Goal: Task Accomplishment & Management: Complete application form

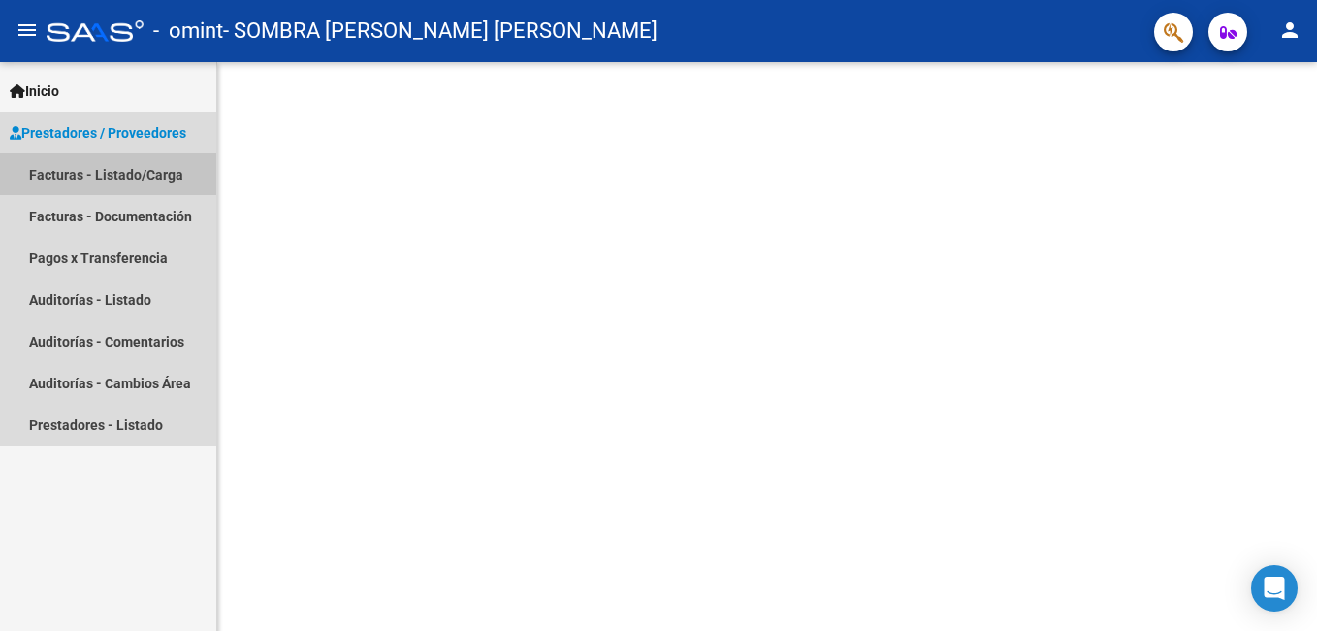
click at [96, 178] on link "Facturas - Listado/Carga" at bounding box center [108, 174] width 216 height 42
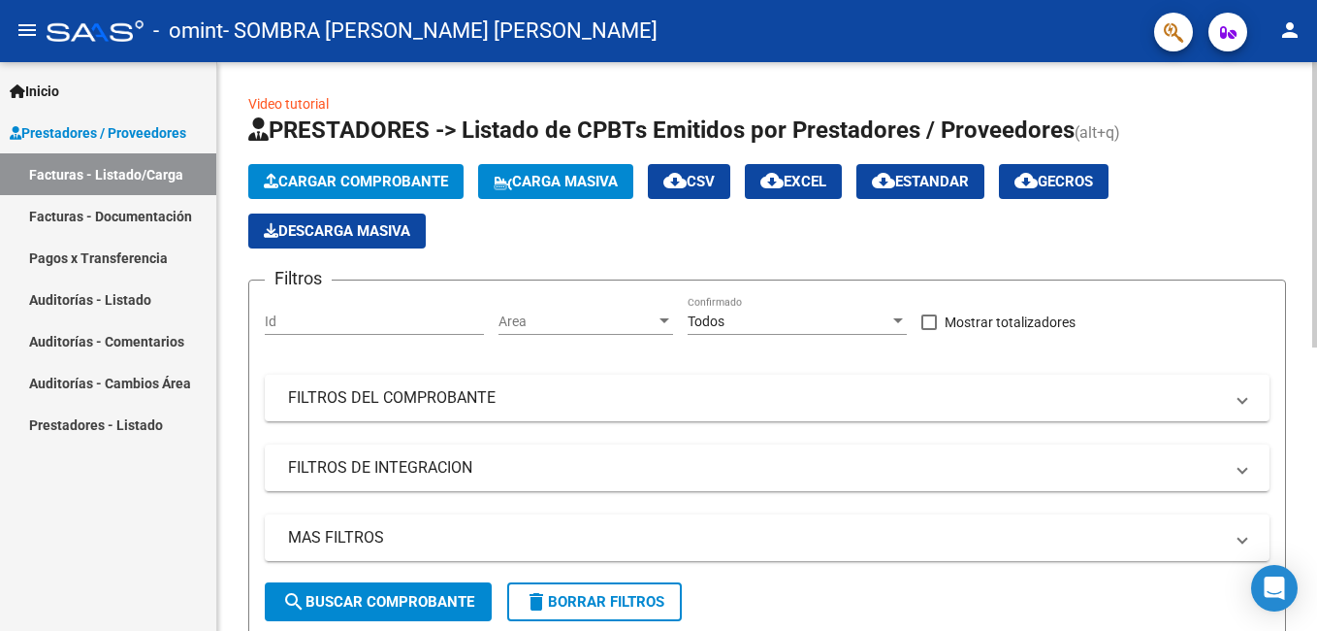
click at [397, 176] on span "Cargar Comprobante" at bounding box center [356, 181] width 184 height 17
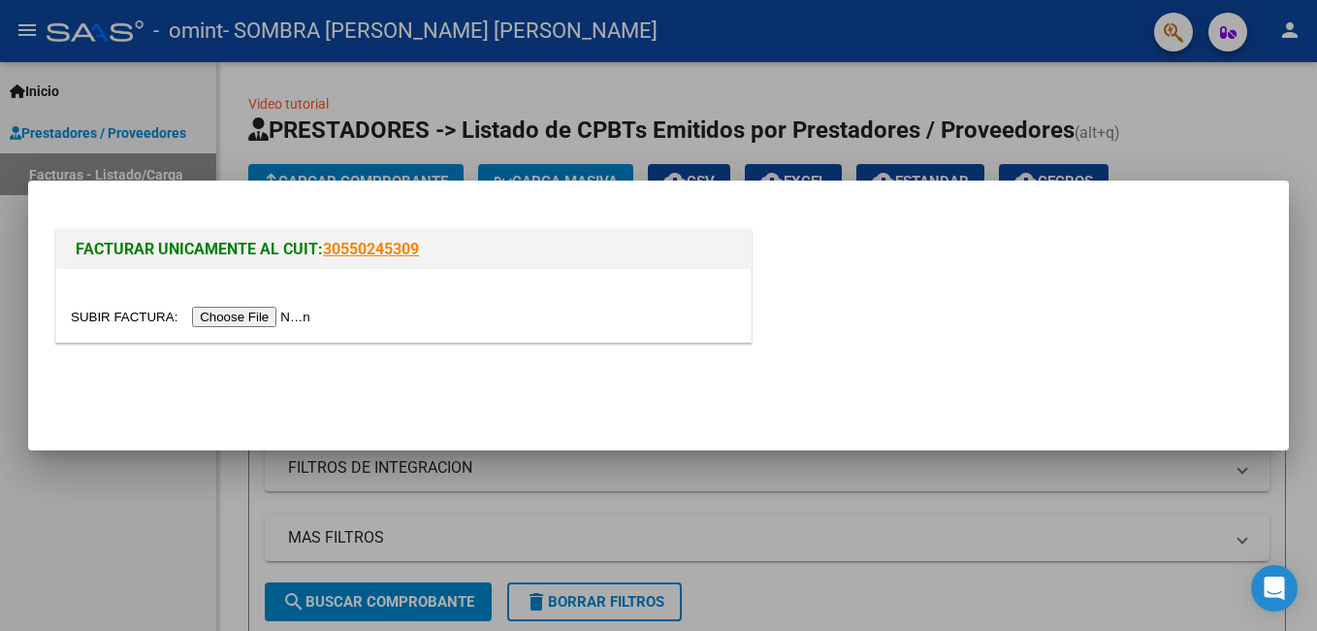
click at [257, 316] on input "file" at bounding box center [193, 317] width 245 height 20
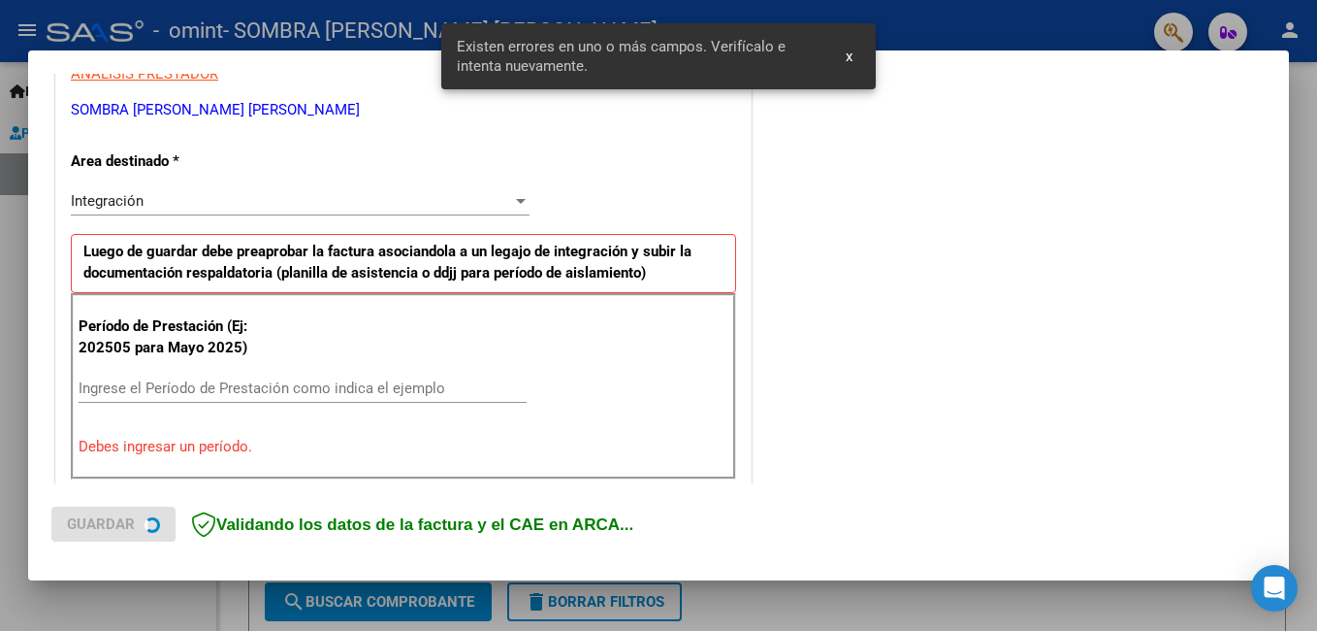
scroll to position [435, 0]
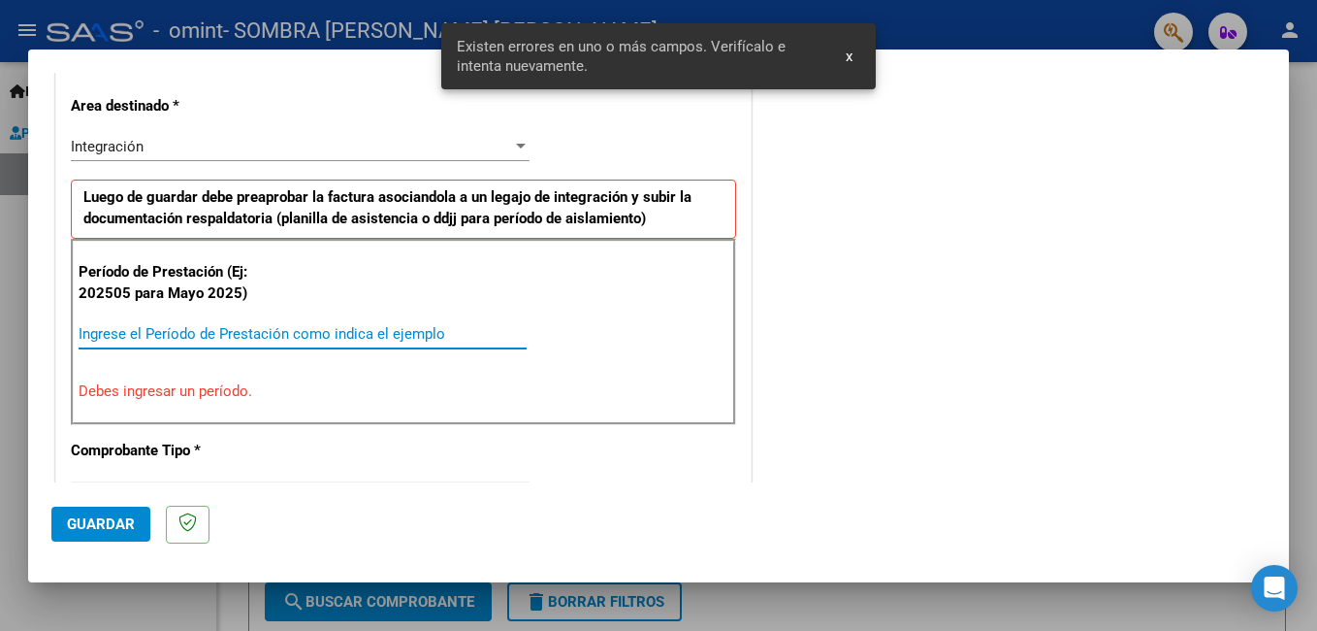
click at [172, 336] on input "Ingrese el Período de Prestación como indica el ejemplo" at bounding box center [303, 333] width 448 height 17
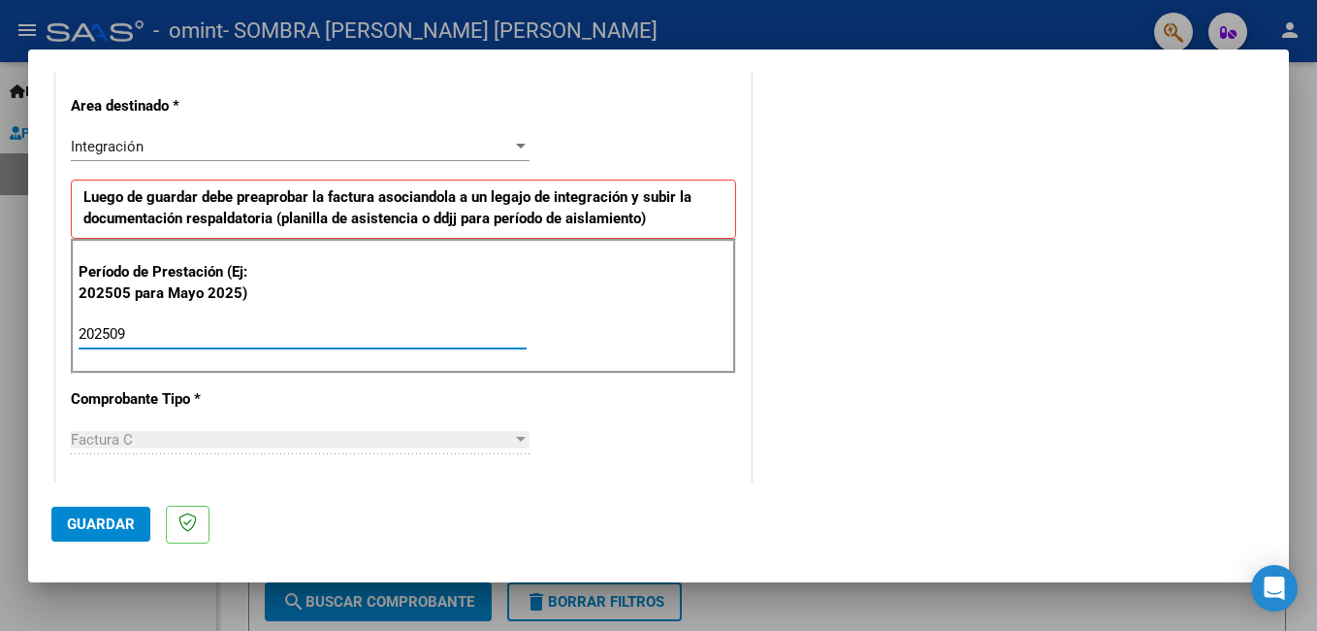
type input "202509"
click at [113, 530] on span "Guardar" at bounding box center [101, 523] width 68 height 17
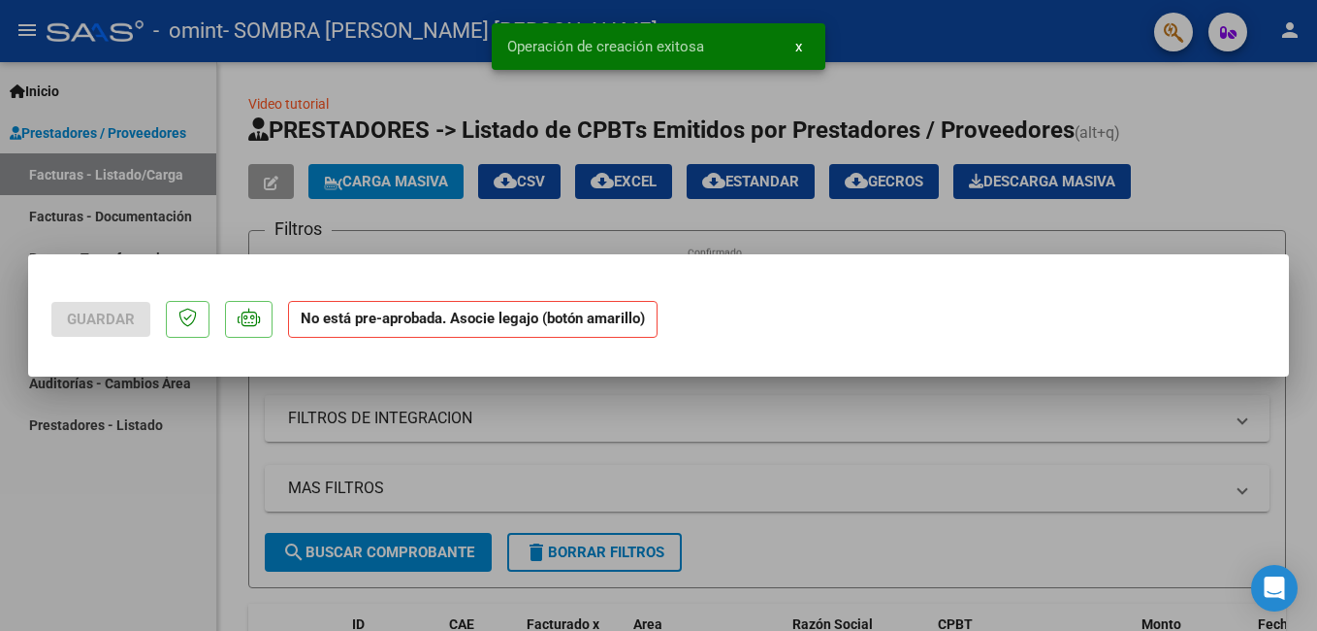
scroll to position [0, 0]
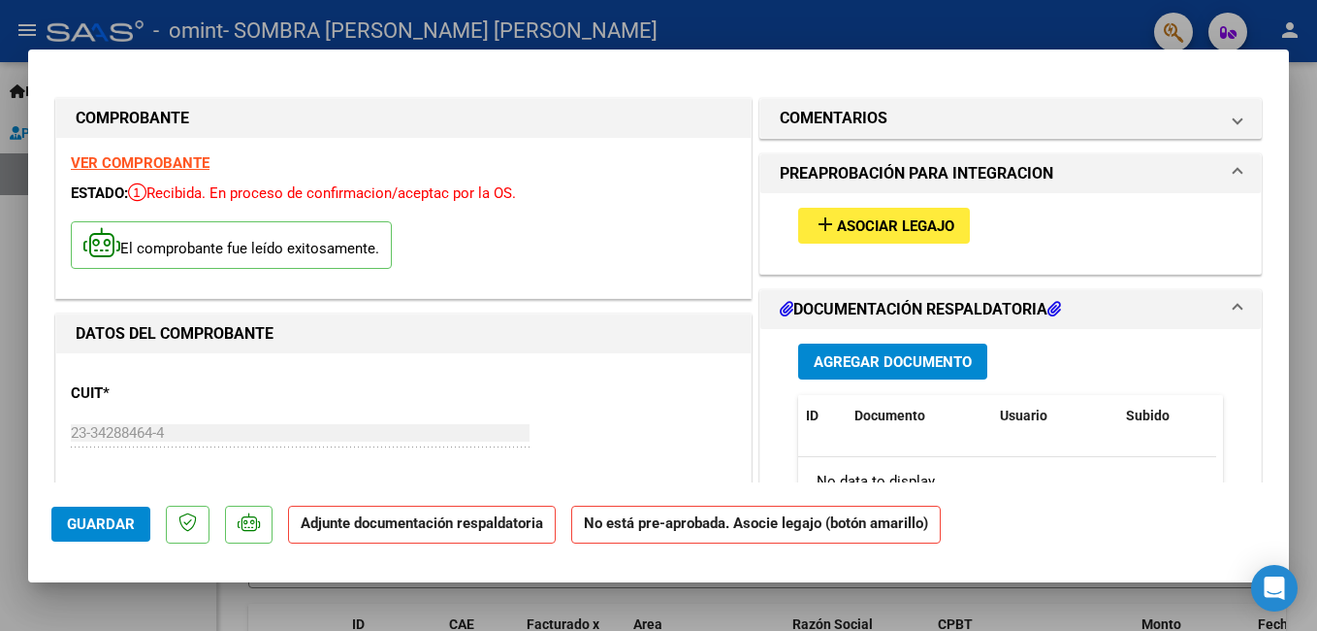
click at [861, 221] on span "Asociar Legajo" at bounding box center [895, 225] width 117 height 17
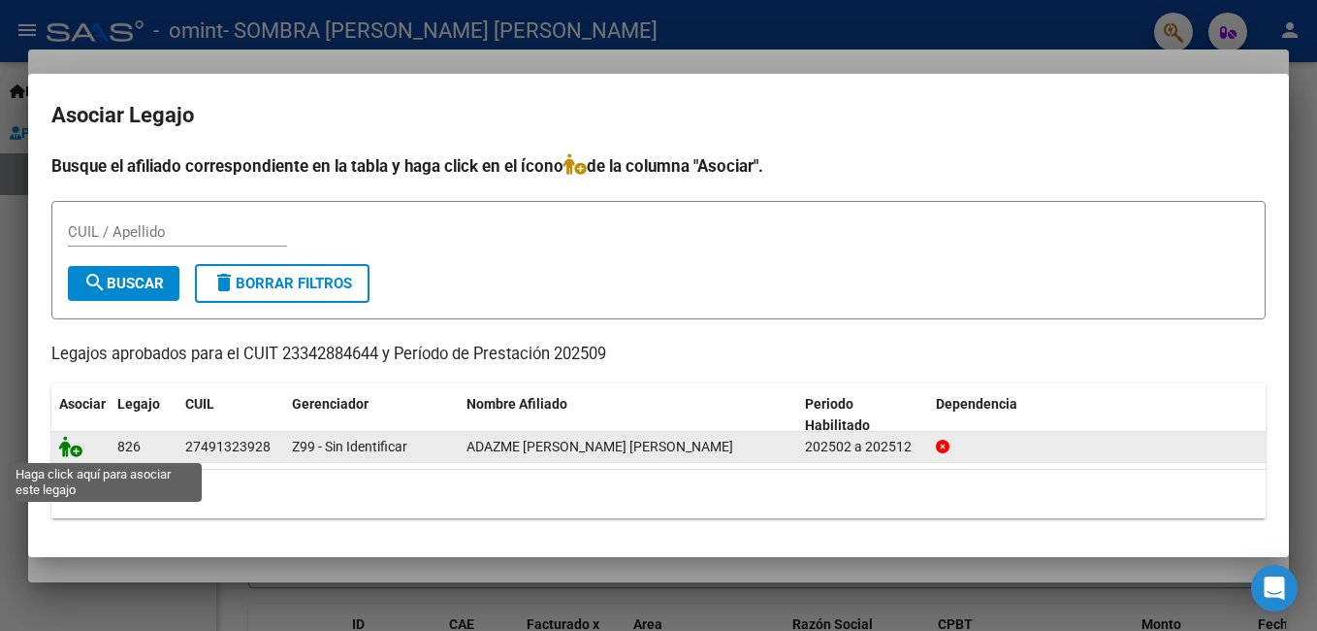
click at [78, 452] on icon at bounding box center [70, 446] width 23 height 21
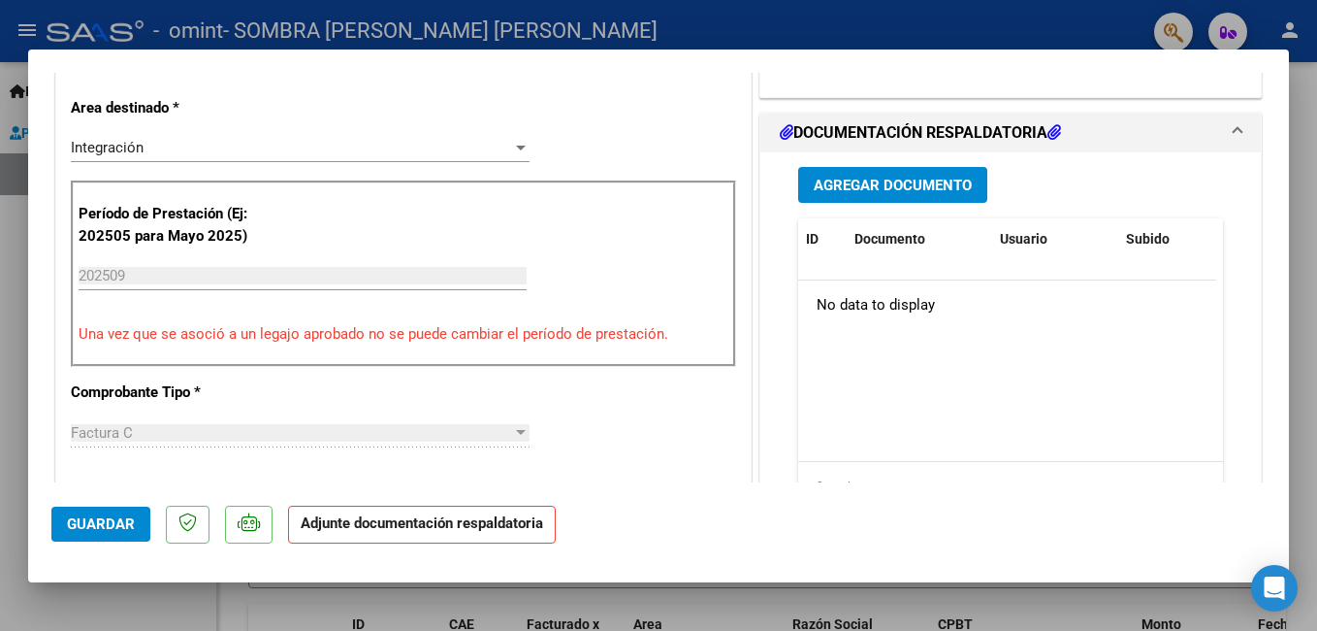
scroll to position [450, 0]
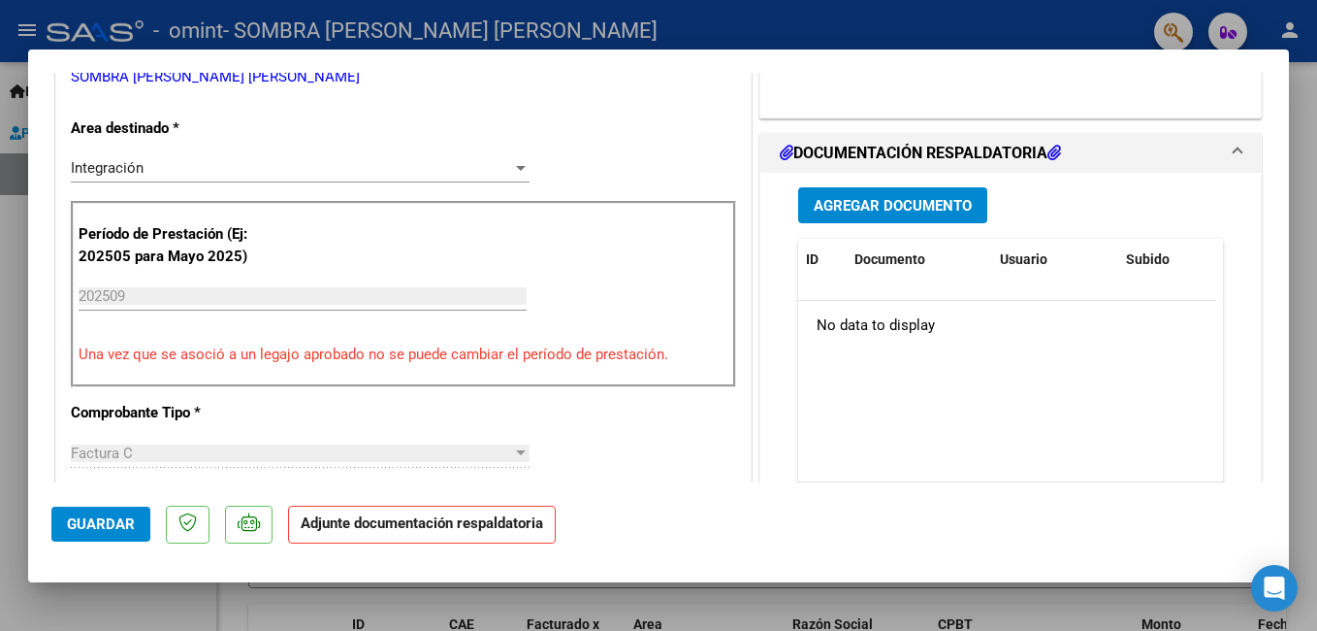
click at [912, 197] on span "Agregar Documento" at bounding box center [893, 205] width 158 height 17
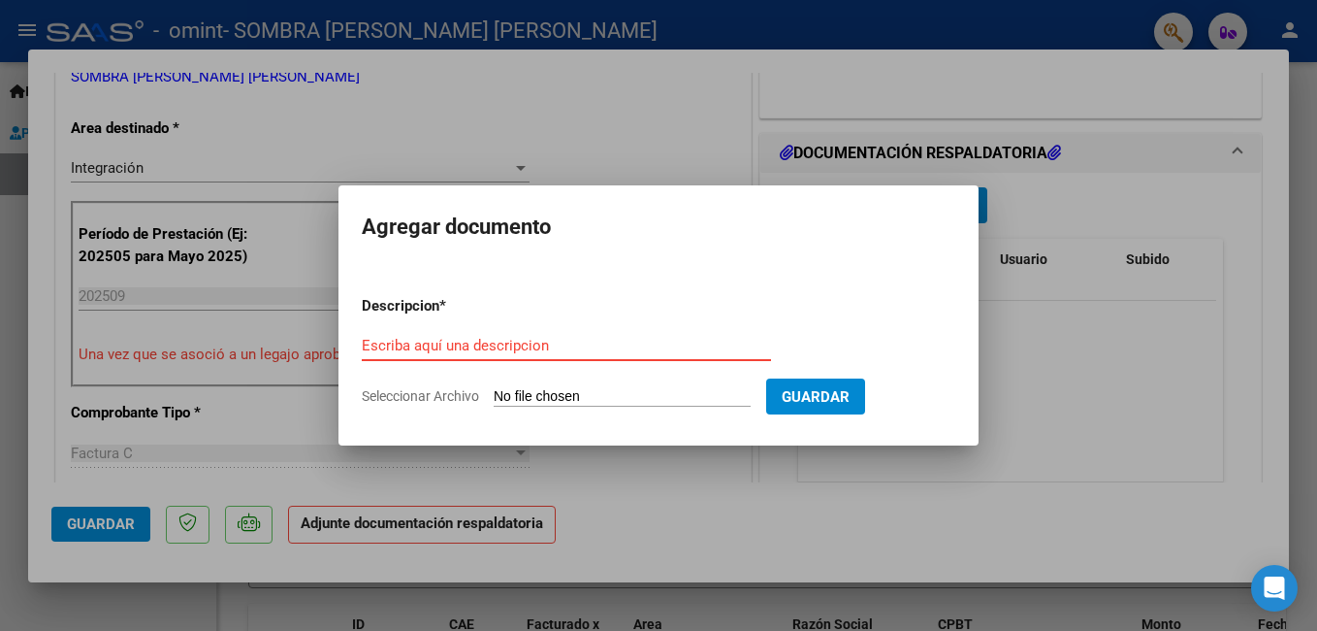
click at [494, 348] on input "Escriba aquí una descripcion" at bounding box center [566, 345] width 409 height 17
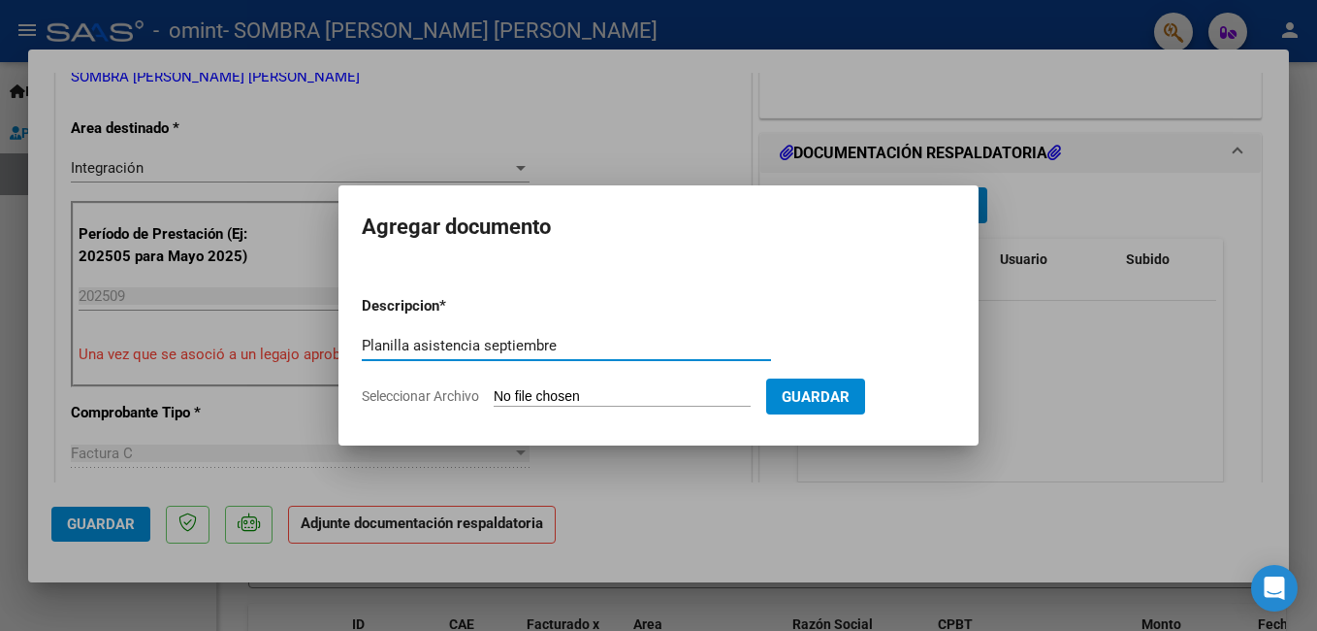
type input "Planilla asistencia septiembre"
click at [739, 398] on input "Seleccionar Archivo" at bounding box center [622, 397] width 257 height 18
type input "C:\fakepath\CamScanner [DATE] 00.05.pdf"
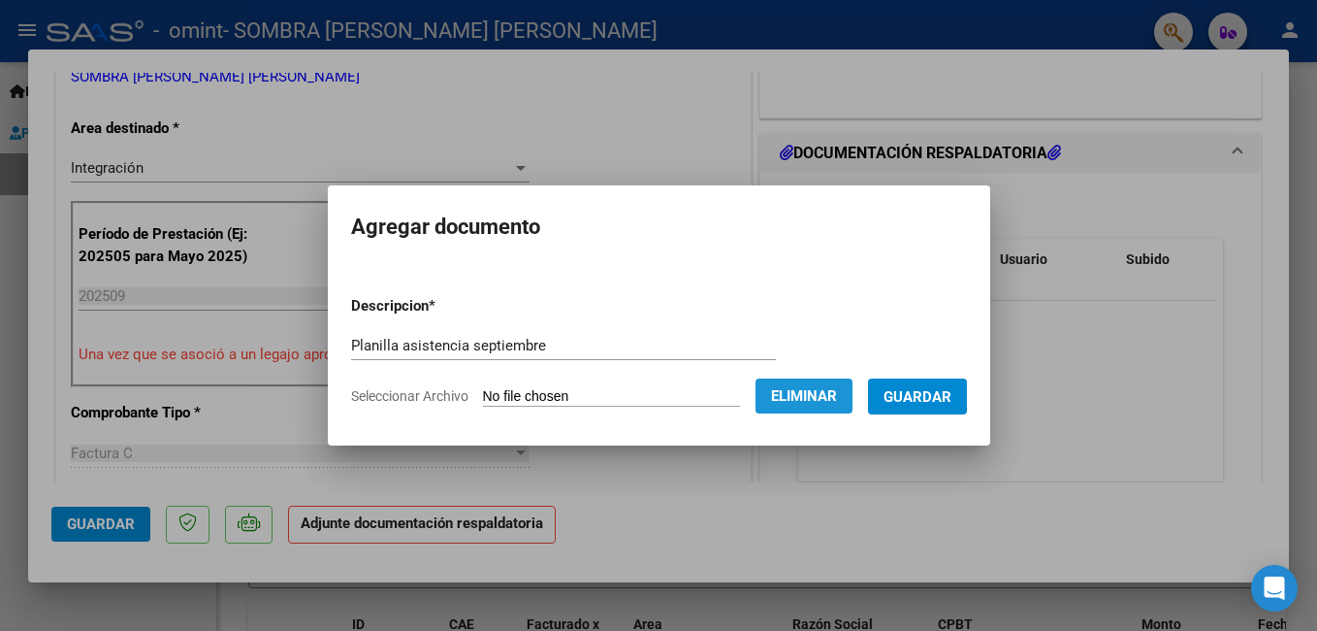
click at [793, 406] on button "Eliminar" at bounding box center [804, 395] width 97 height 35
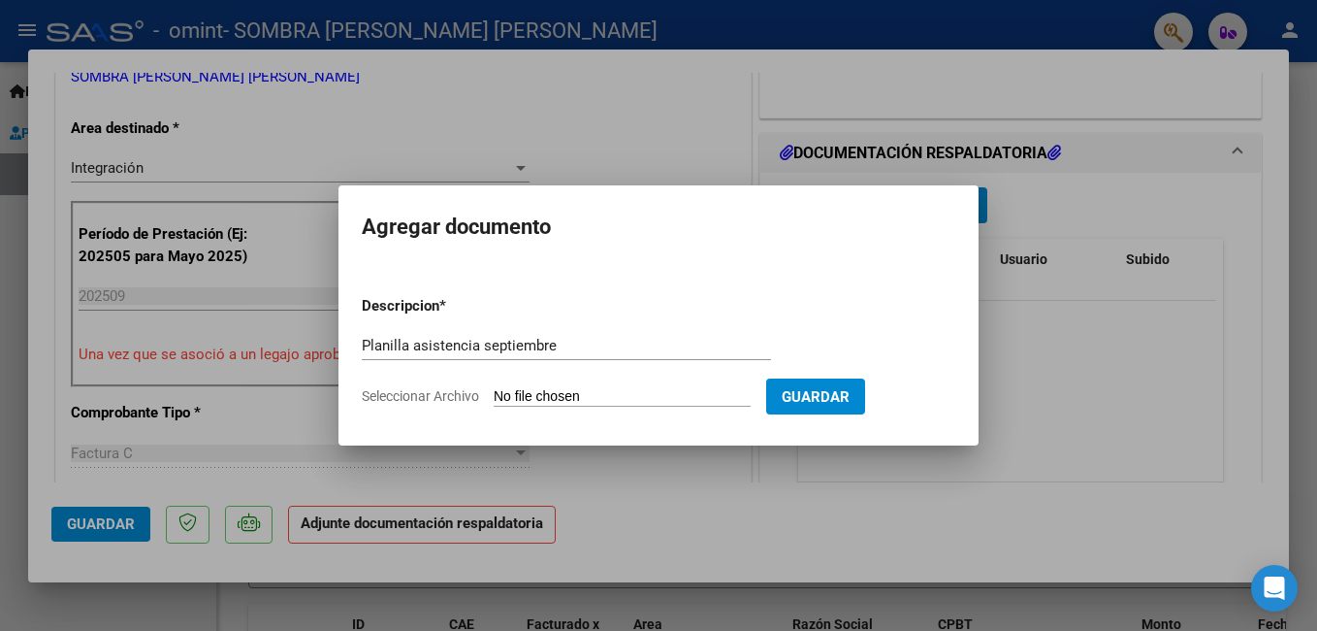
click at [659, 392] on input "Seleccionar Archivo" at bounding box center [622, 397] width 257 height 18
type input "C:\fakepath\planilla septiembre.pdf"
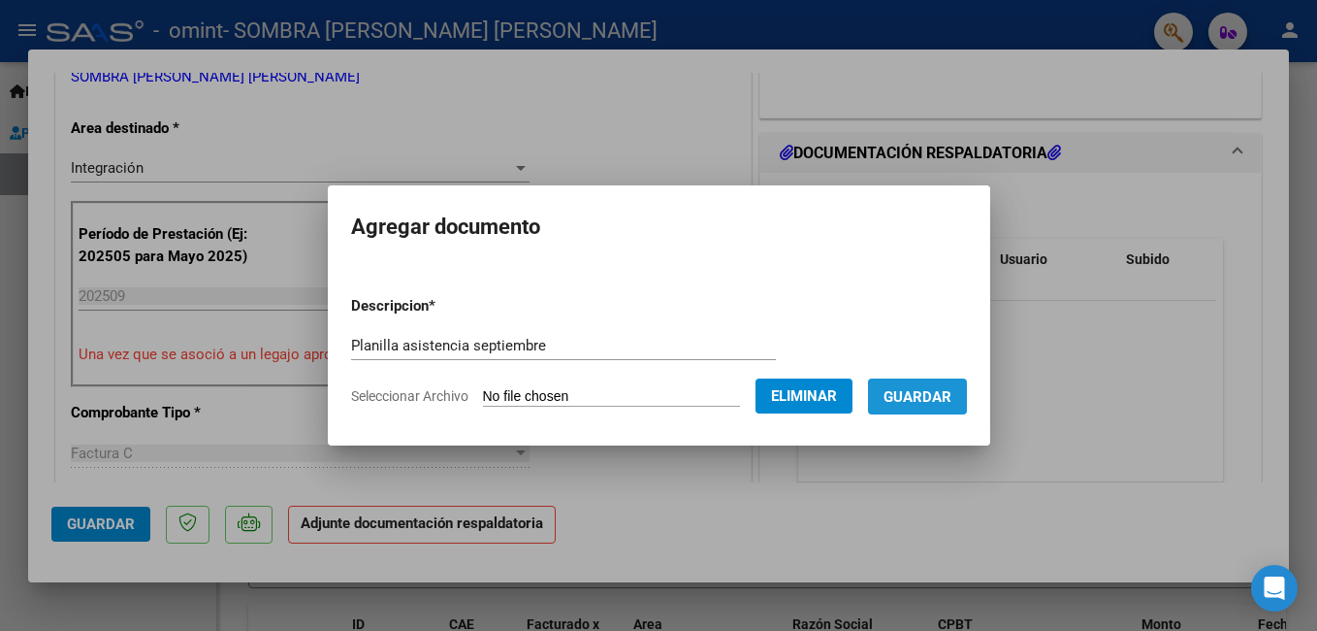
click at [944, 400] on span "Guardar" at bounding box center [918, 396] width 68 height 17
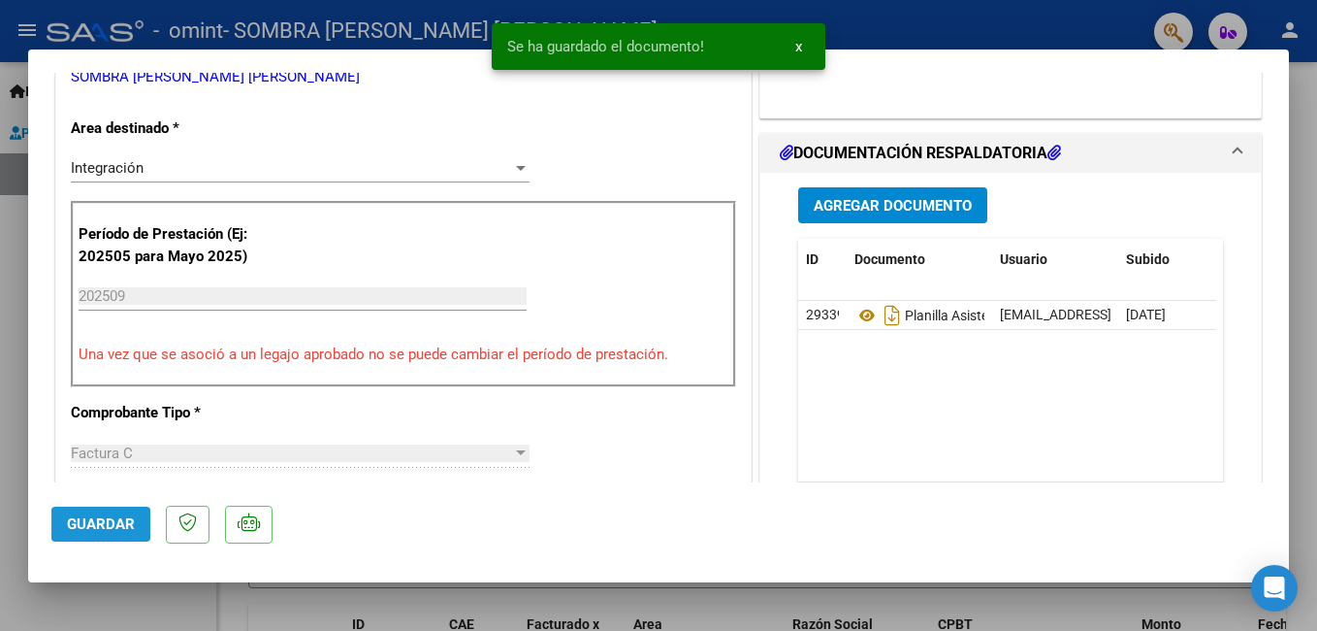
click at [118, 530] on span "Guardar" at bounding box center [101, 523] width 68 height 17
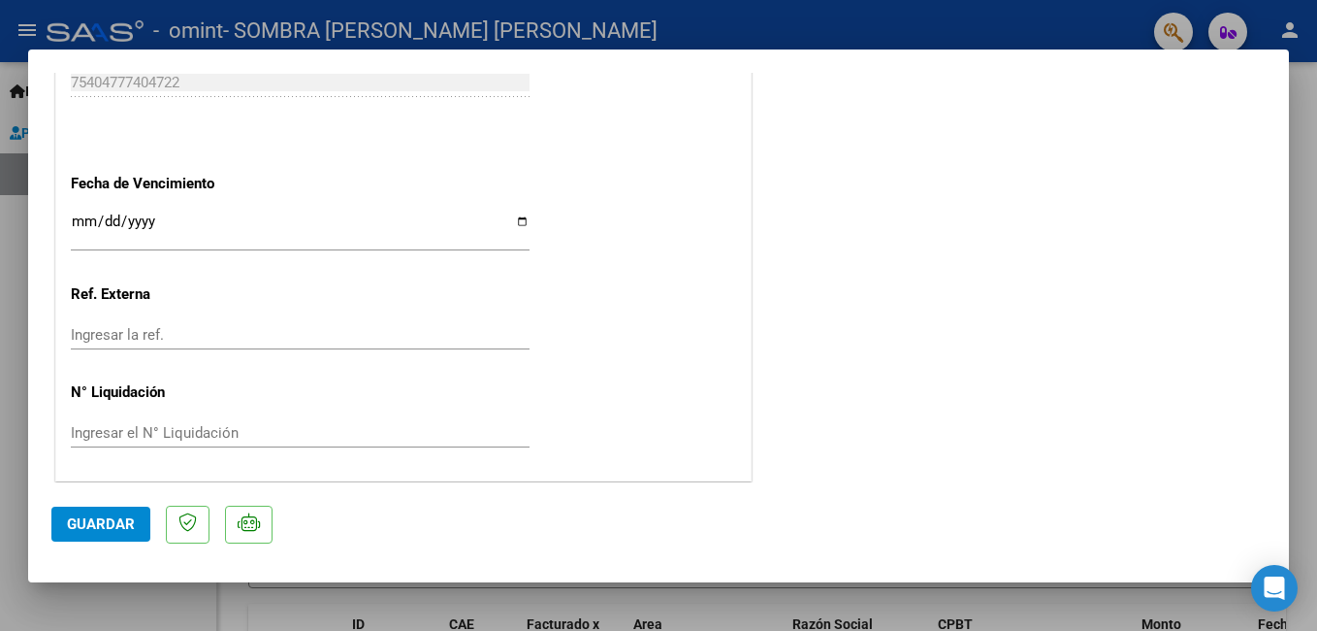
scroll to position [1326, 0]
click at [97, 522] on span "Guardar" at bounding box center [101, 523] width 68 height 17
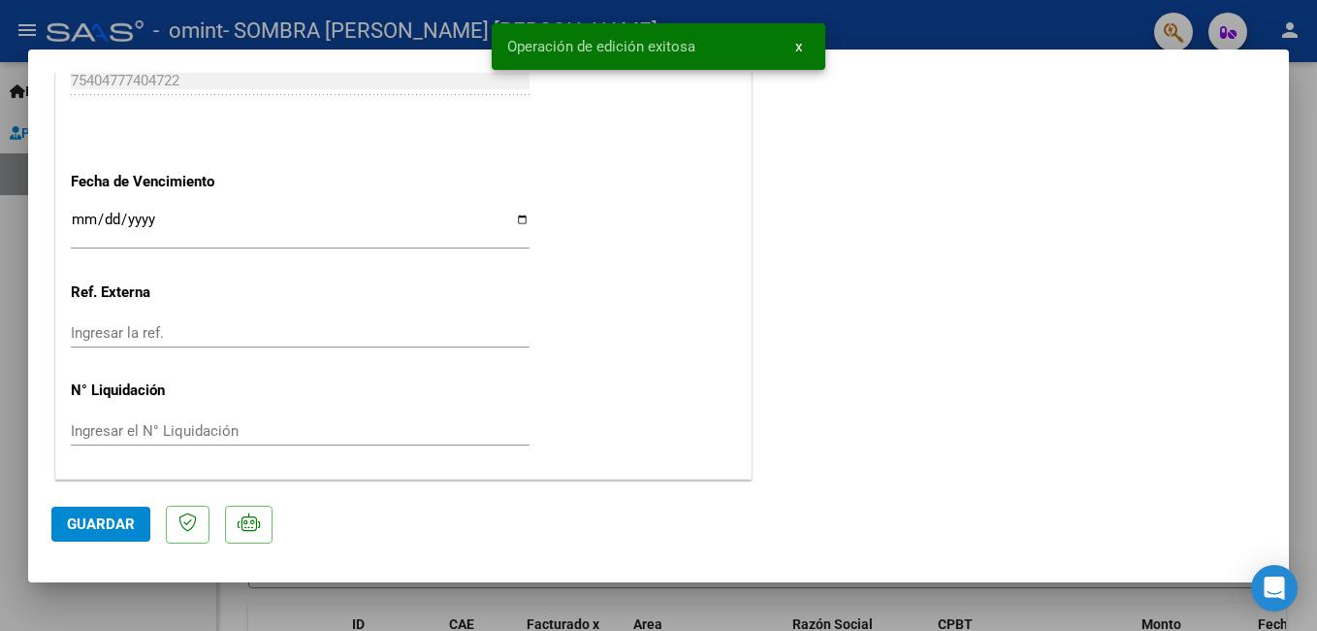
click at [12, 313] on div at bounding box center [658, 315] width 1317 height 631
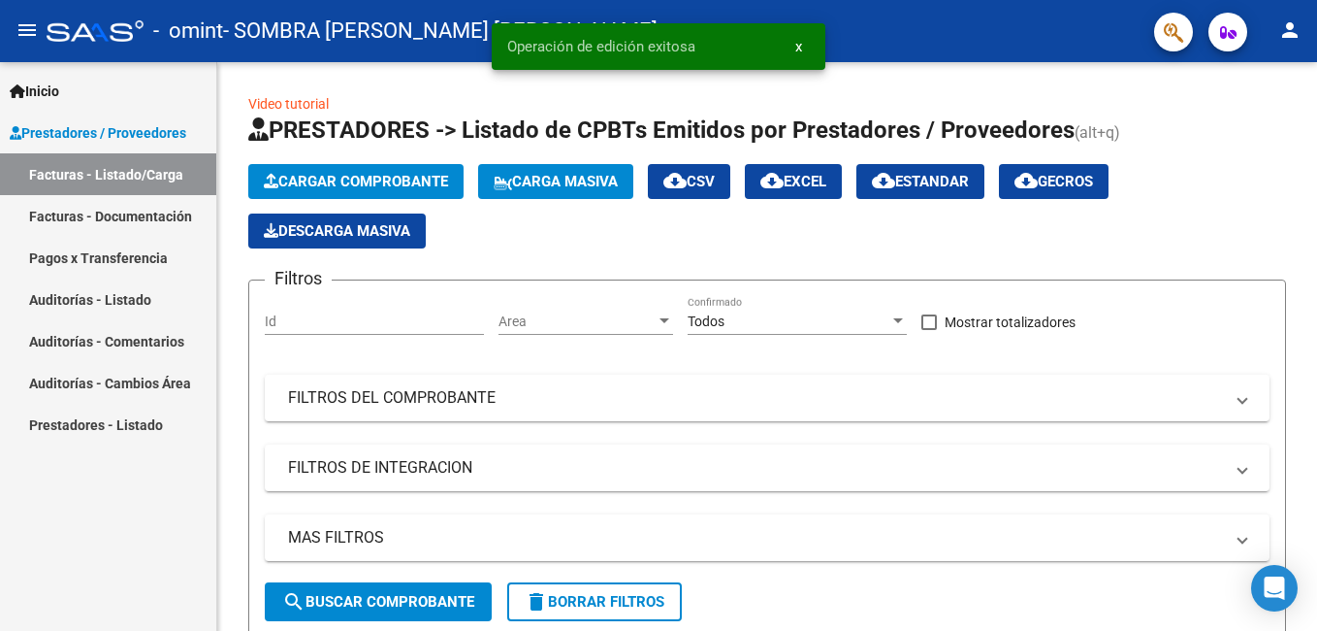
click at [67, 181] on link "Facturas - Listado/Carga" at bounding box center [108, 174] width 216 height 42
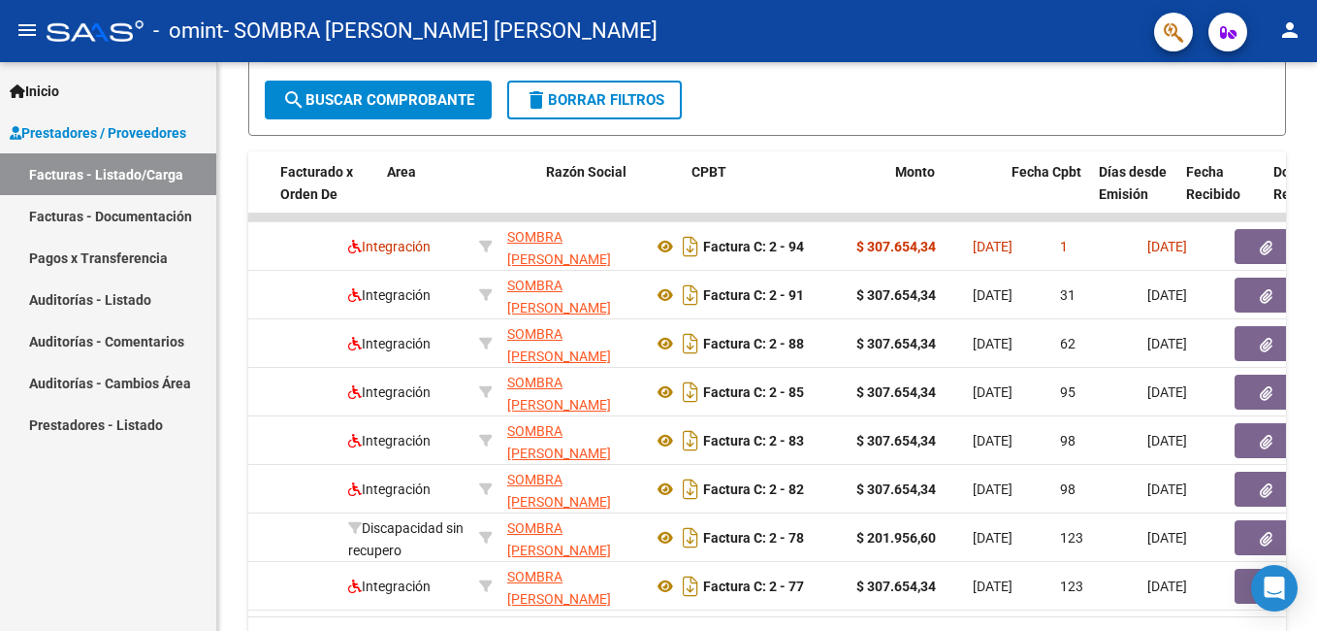
scroll to position [0, 229]
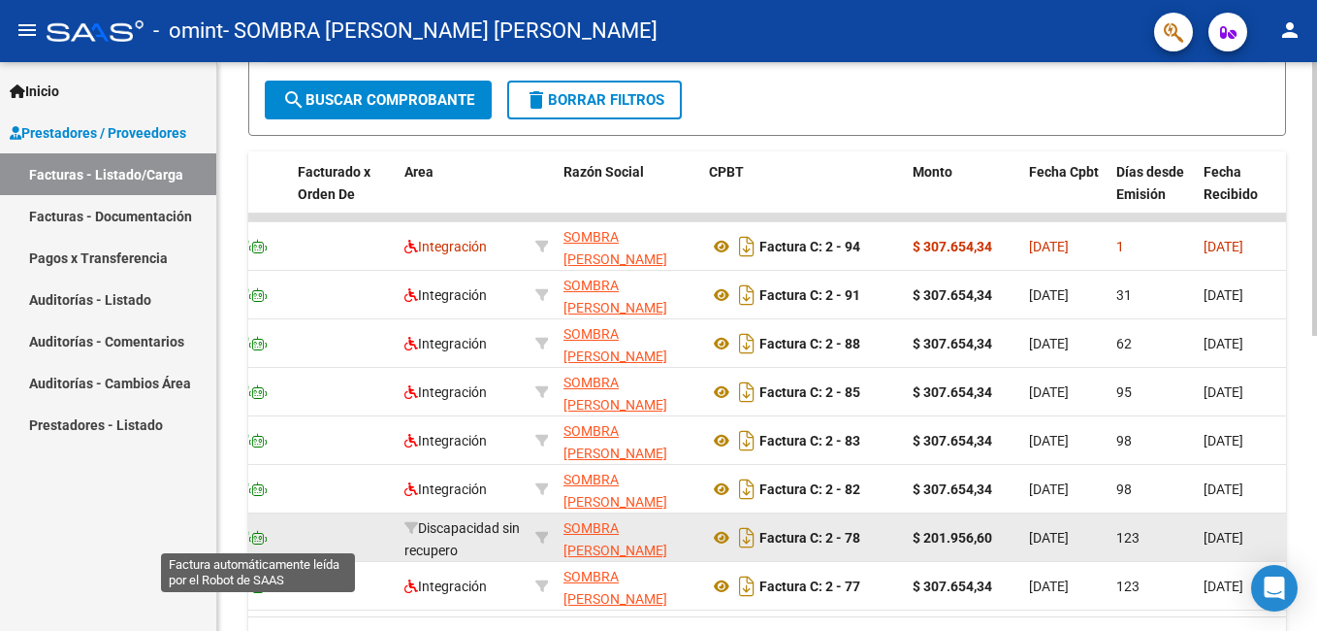
click at [252, 540] on icon at bounding box center [257, 538] width 17 height 14
